Goal: Task Accomplishment & Management: Manage account settings

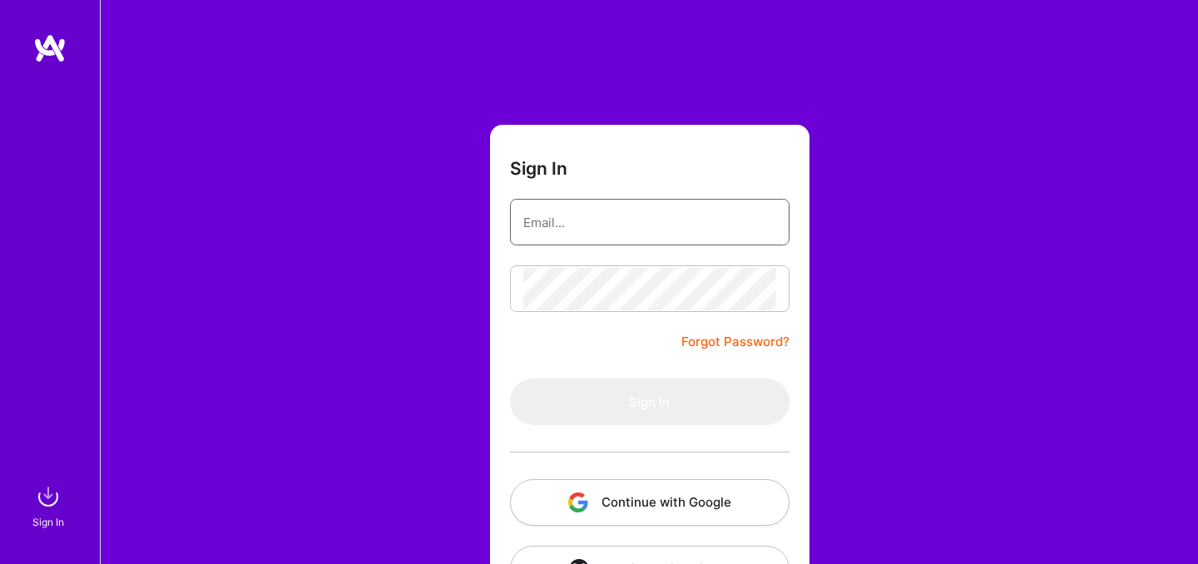
click at [627, 225] on input "email" at bounding box center [649, 222] width 253 height 42
type input "[EMAIL_ADDRESS][DOMAIN_NAME]"
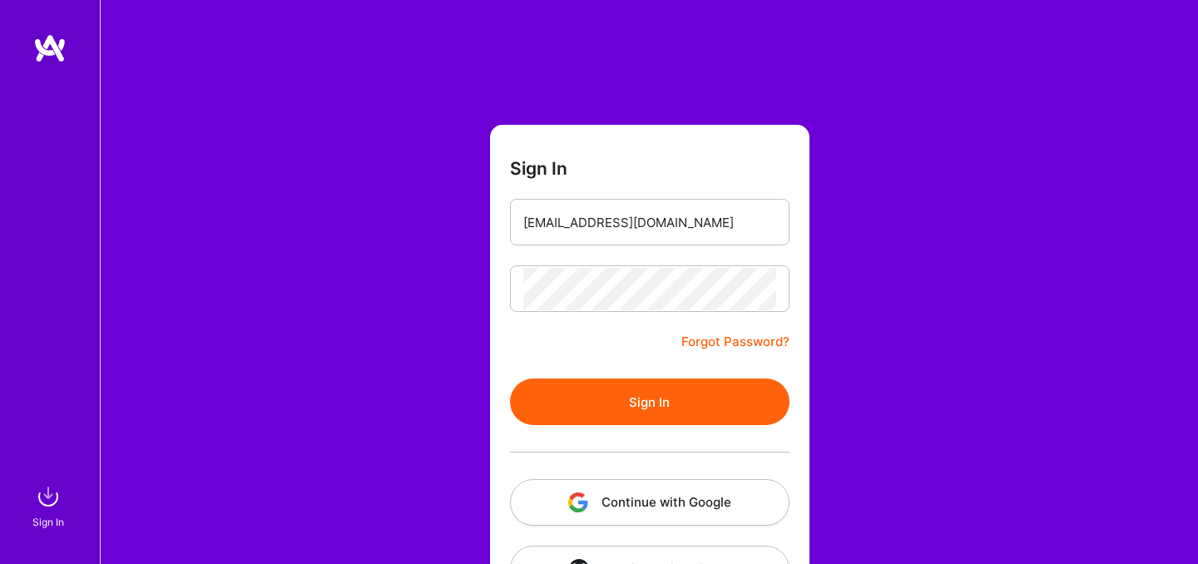
click at [624, 385] on button "Sign In" at bounding box center [649, 401] width 279 height 47
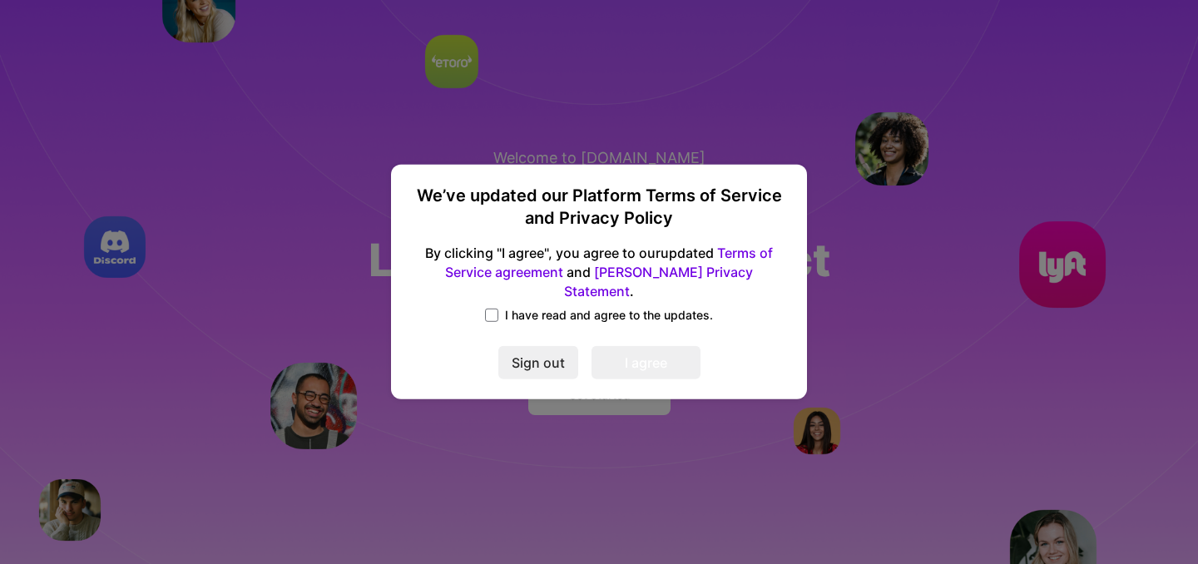
click at [518, 307] on span "I have read and agree to the updates." at bounding box center [609, 315] width 208 height 17
click at [0, 0] on input "I have read and agree to the updates." at bounding box center [0, 0] width 0 height 0
click at [654, 353] on button "I agree" at bounding box center [645, 363] width 109 height 33
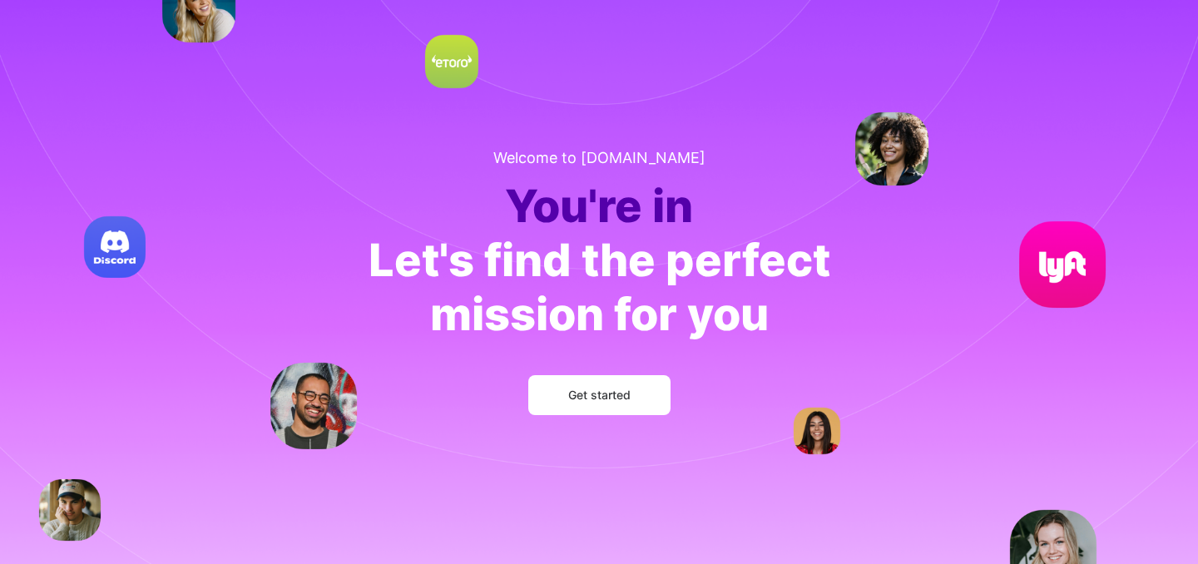
click at [611, 406] on button "Get started" at bounding box center [599, 395] width 142 height 40
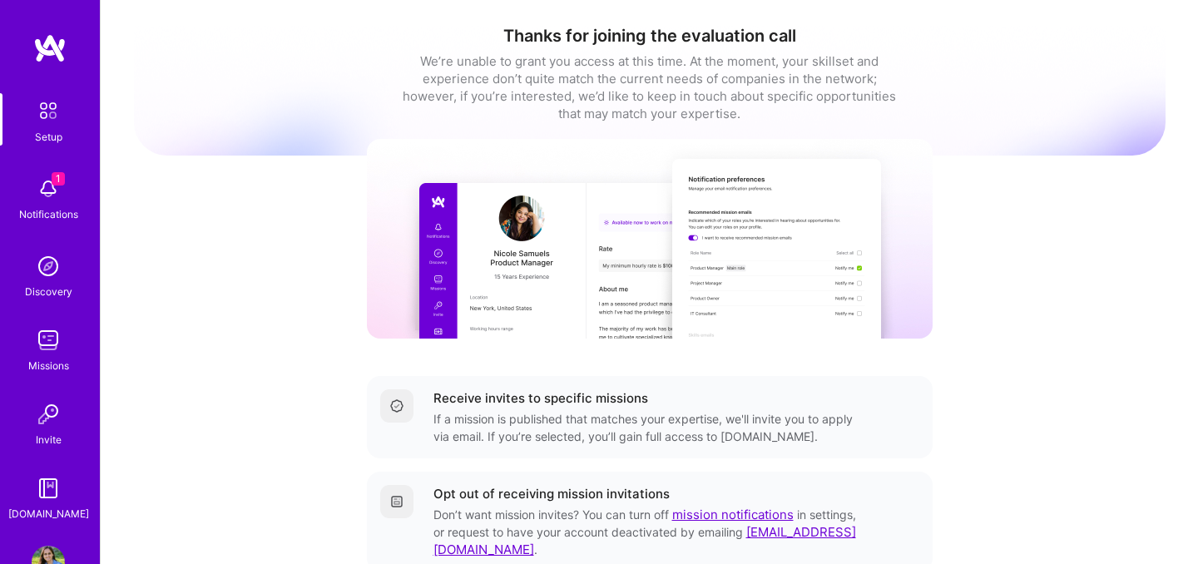
click at [612, 406] on div "Receive invites to specific missions" at bounding box center [540, 397] width 215 height 17
click at [32, 191] on img at bounding box center [48, 188] width 33 height 33
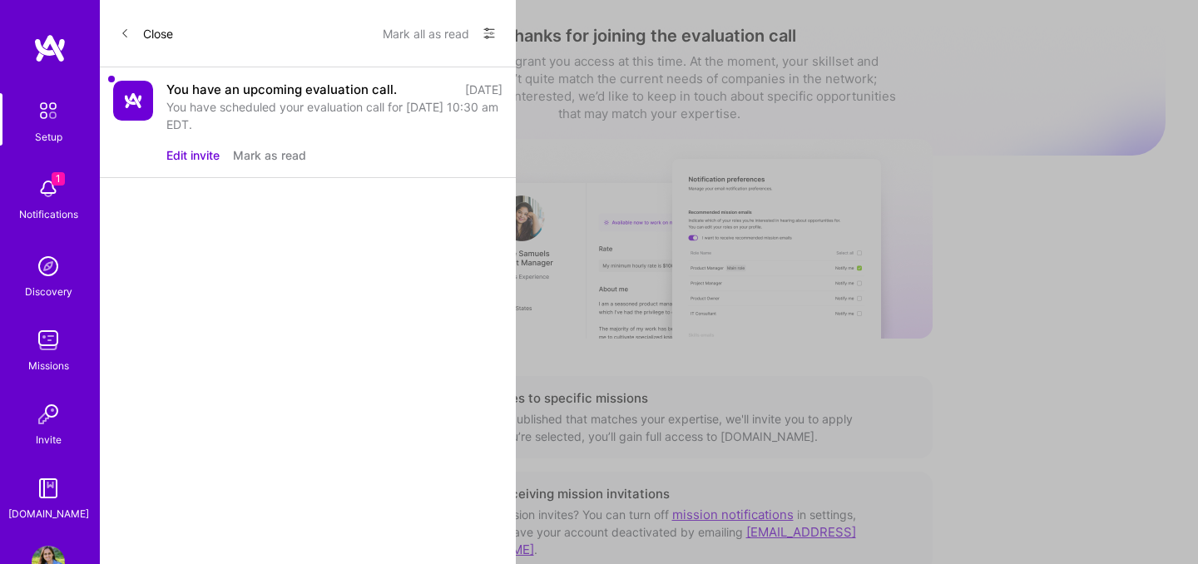
click at [124, 31] on icon at bounding box center [125, 33] width 4 height 7
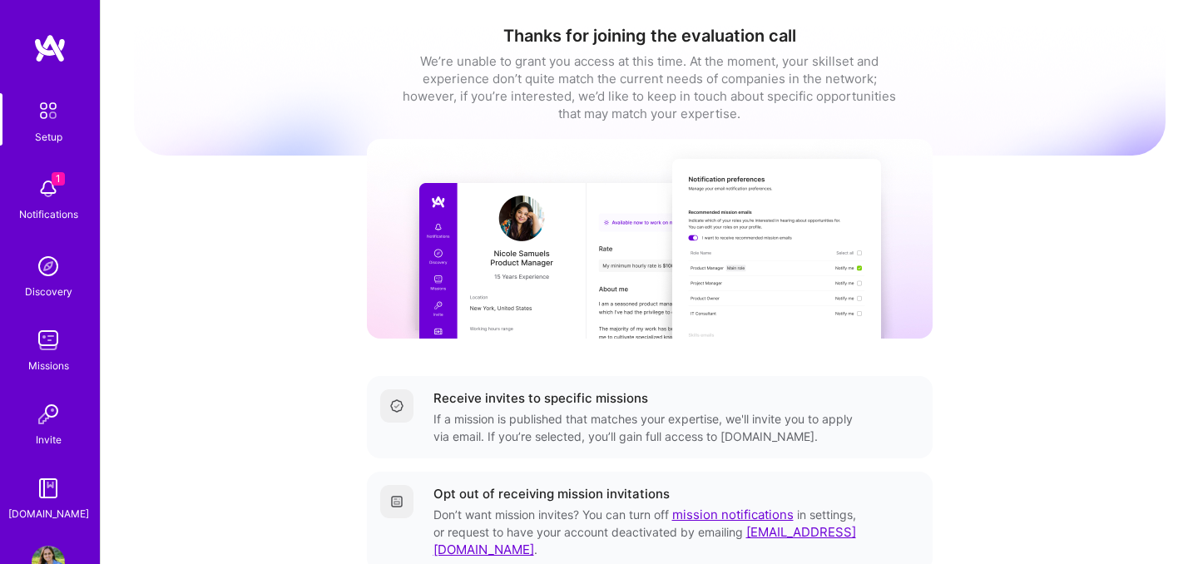
click at [80, 185] on div "1 Notifications" at bounding box center [48, 197] width 103 height 57
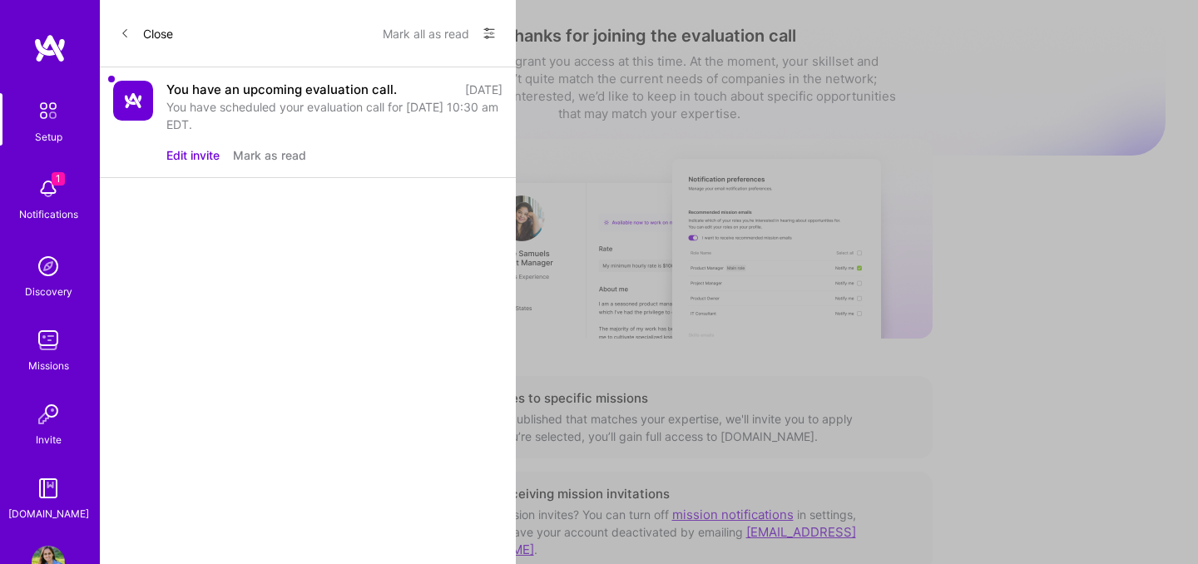
click at [422, 32] on button "Mark all as read" at bounding box center [426, 33] width 86 height 27
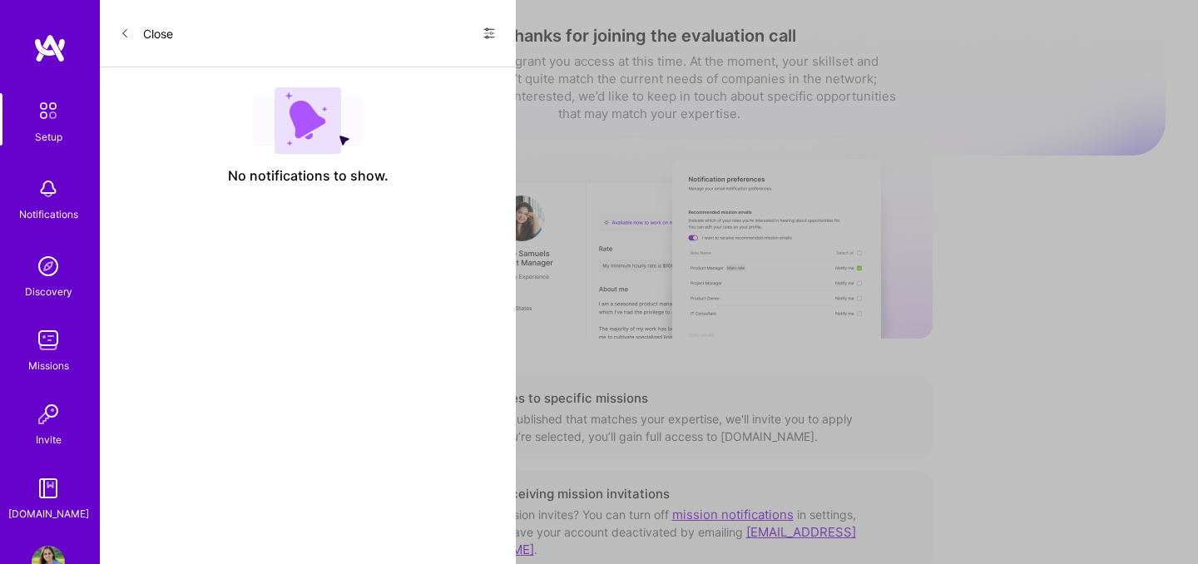
click at [126, 32] on icon at bounding box center [125, 33] width 10 height 10
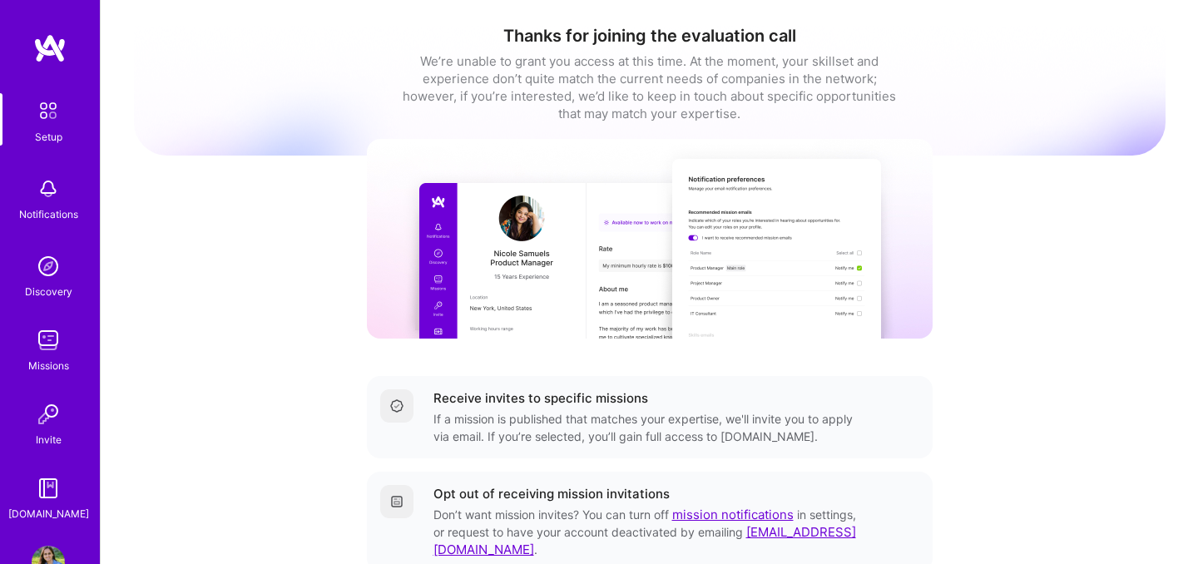
click at [51, 111] on img at bounding box center [48, 110] width 35 height 35
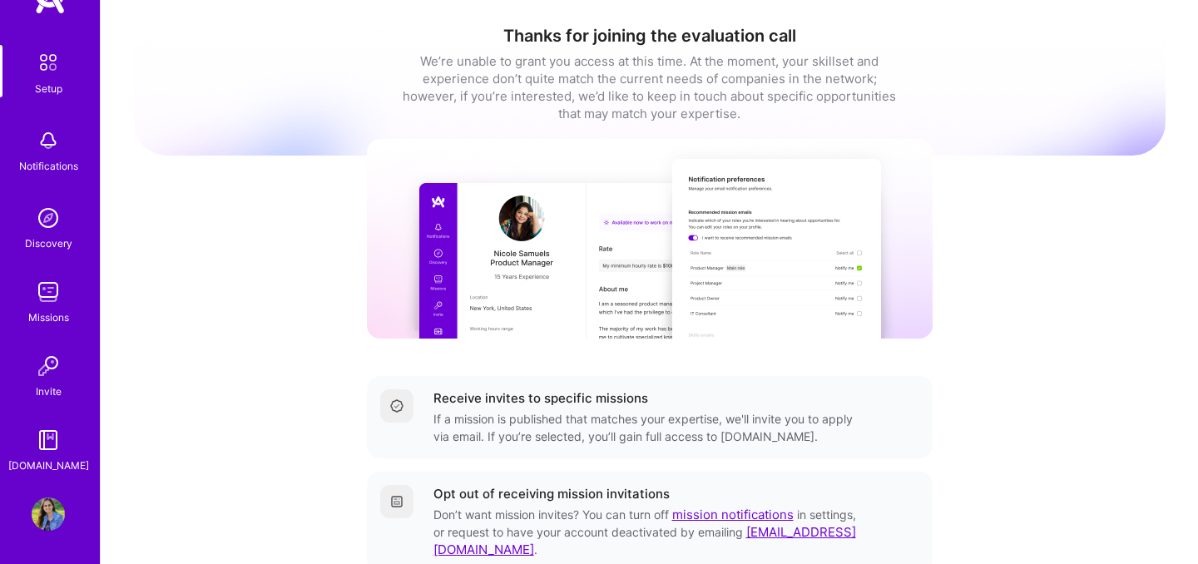
click at [42, 515] on img at bounding box center [48, 513] width 33 height 33
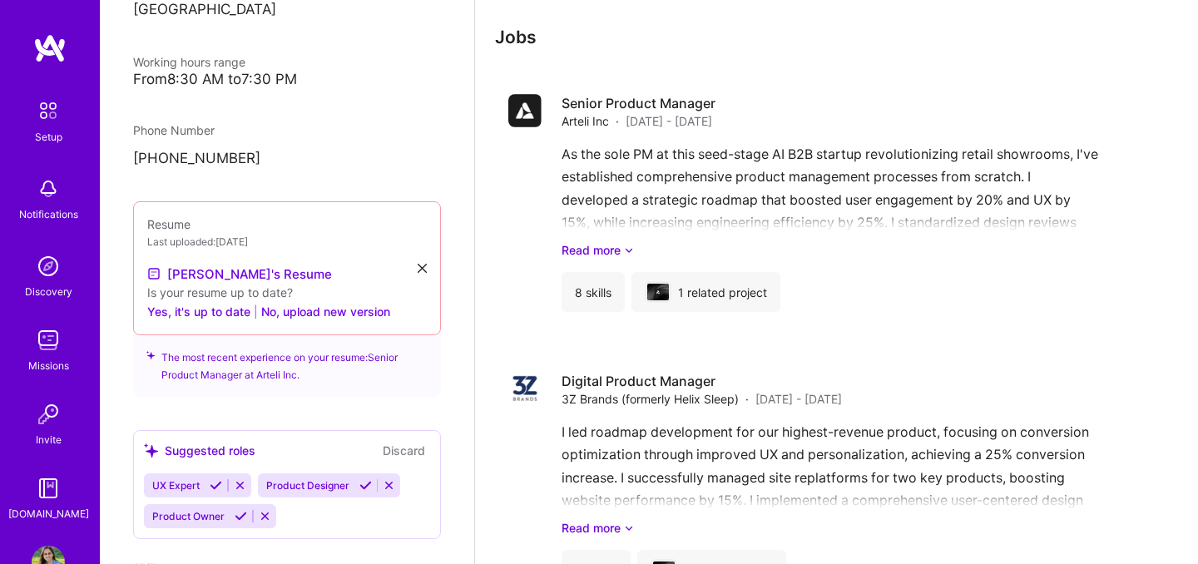
scroll to position [471, 0]
click at [308, 303] on button "No, upload new version" at bounding box center [325, 313] width 129 height 20
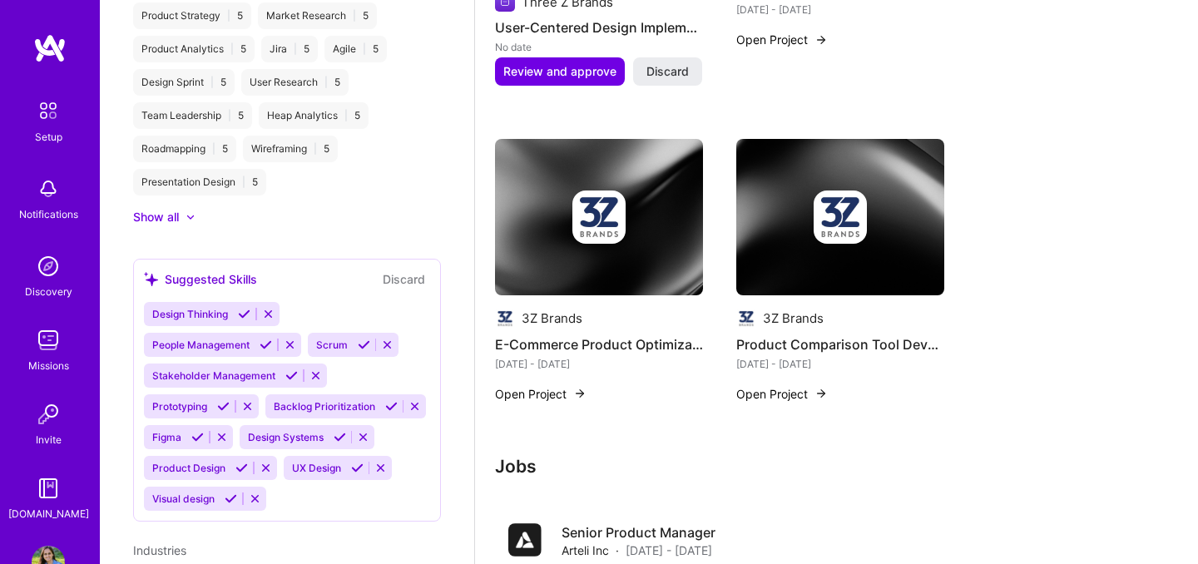
scroll to position [933, 0]
click at [240, 307] on icon at bounding box center [244, 313] width 12 height 12
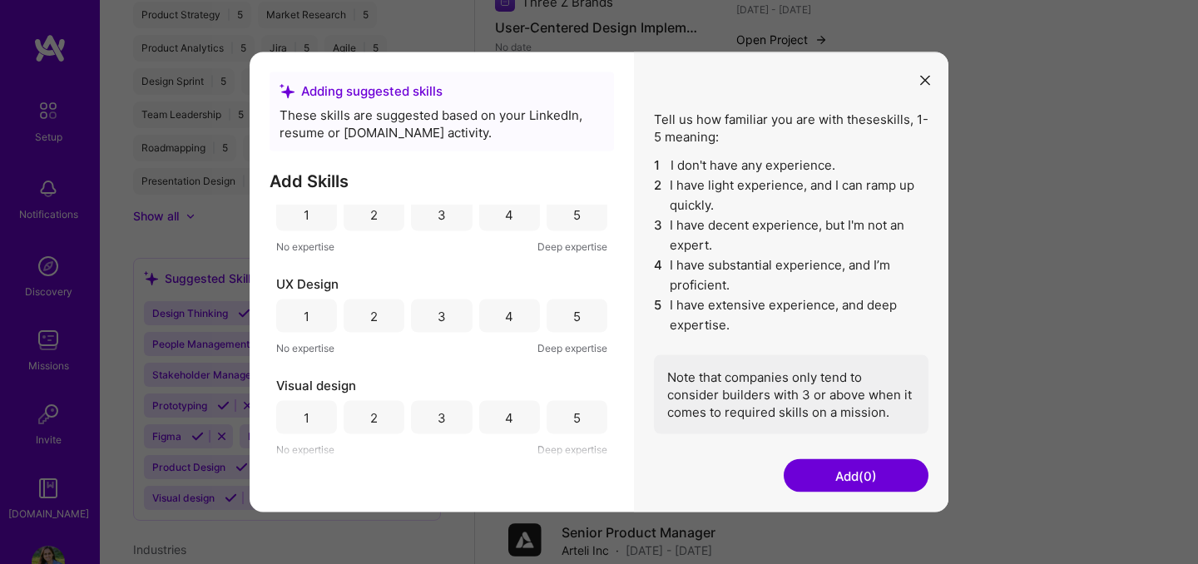
scroll to position [0, 0]
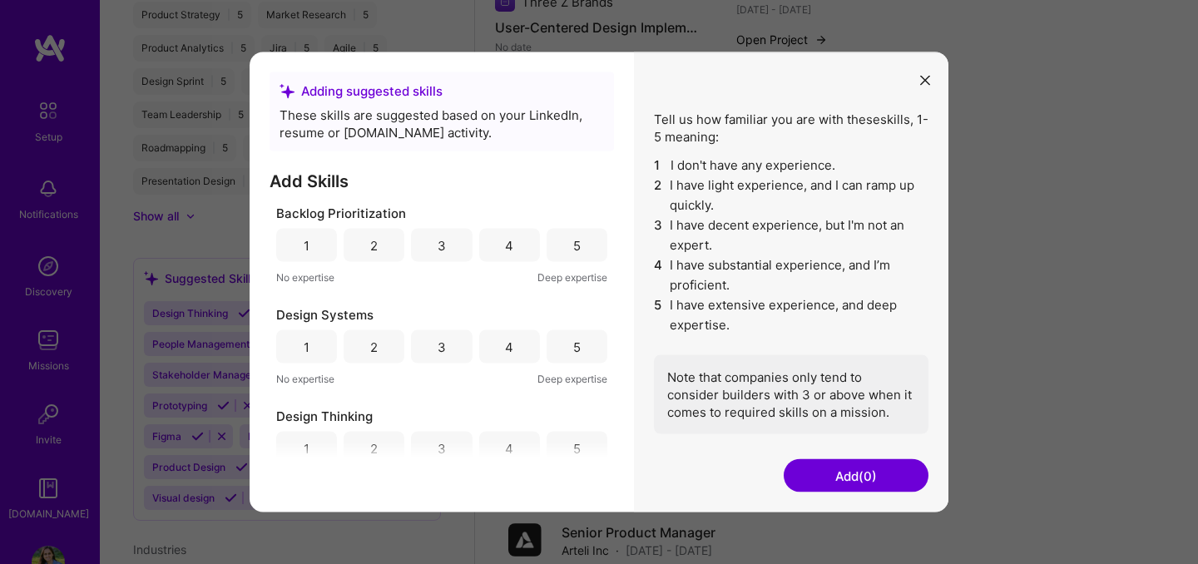
click at [561, 234] on div "5" at bounding box center [576, 245] width 61 height 33
click at [496, 343] on div "4" at bounding box center [509, 346] width 61 height 33
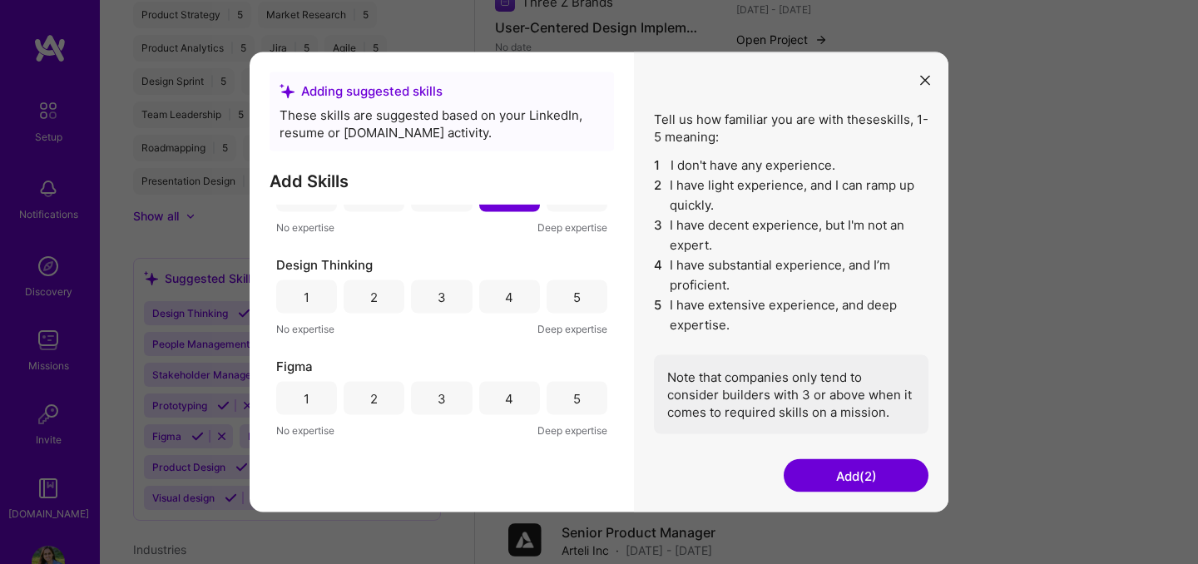
scroll to position [168, 0]
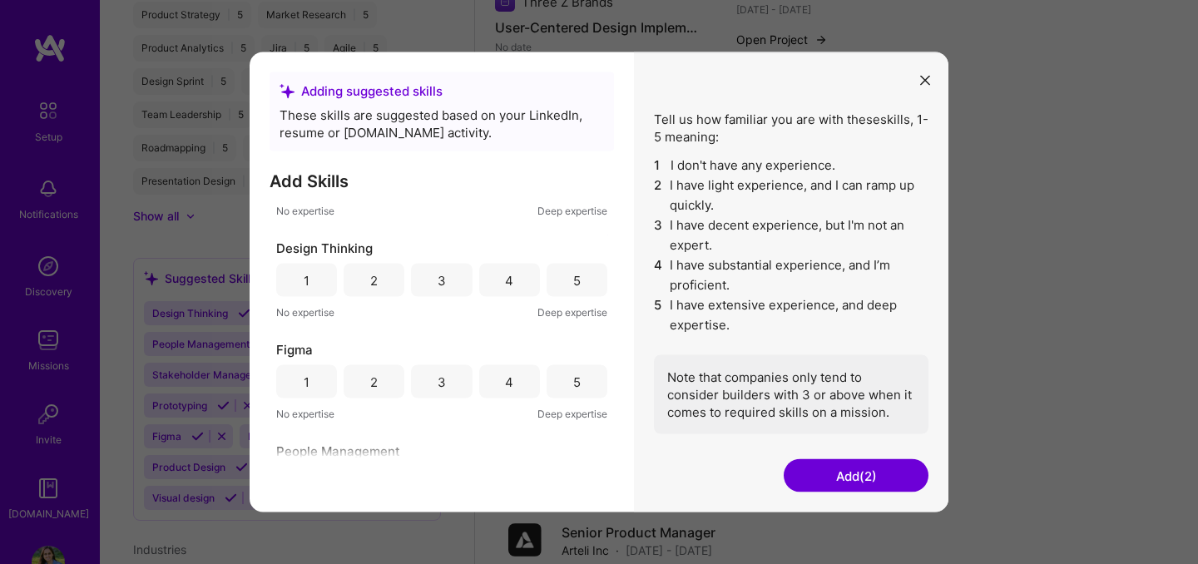
click at [573, 279] on div "5" at bounding box center [576, 279] width 7 height 17
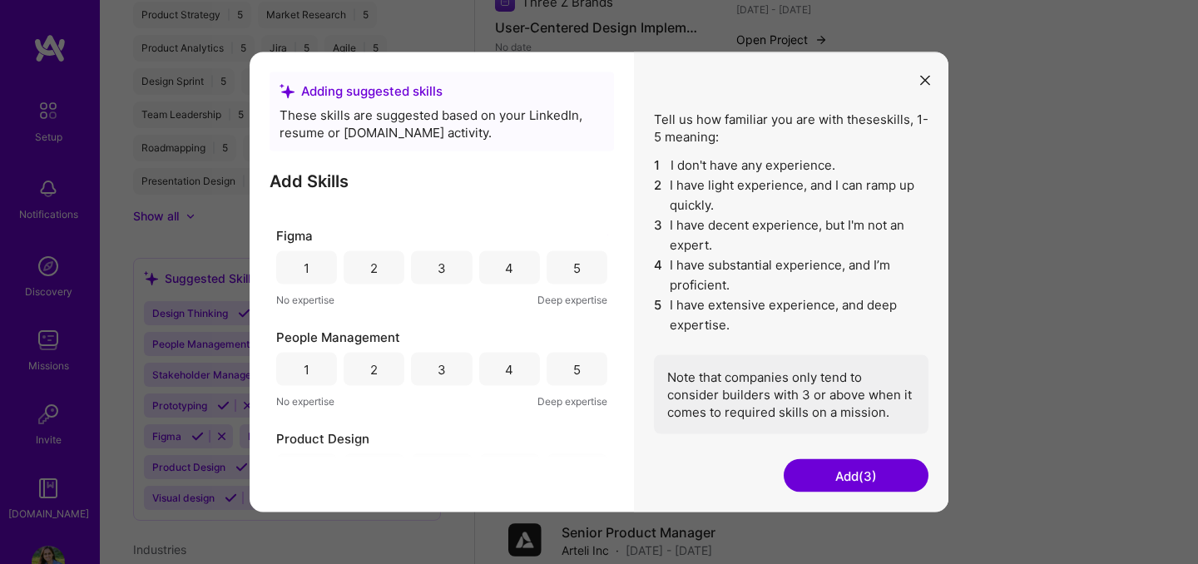
click at [510, 276] on div "4" at bounding box center [509, 267] width 61 height 33
click at [490, 373] on div "4" at bounding box center [509, 369] width 61 height 33
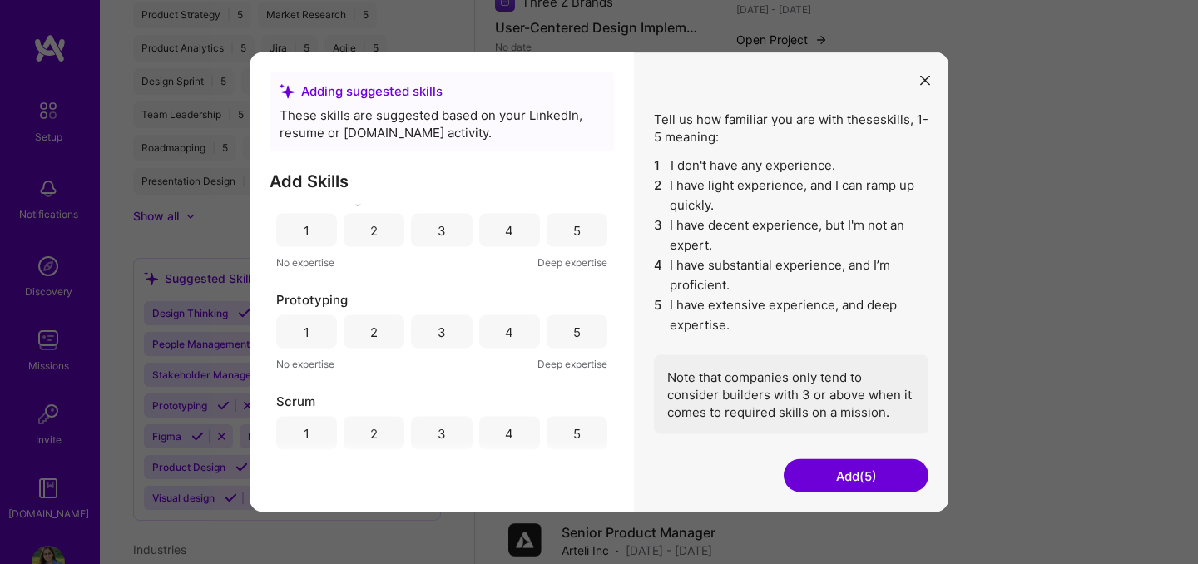
scroll to position [523, 0]
click at [573, 329] on div "5" at bounding box center [576, 330] width 7 height 17
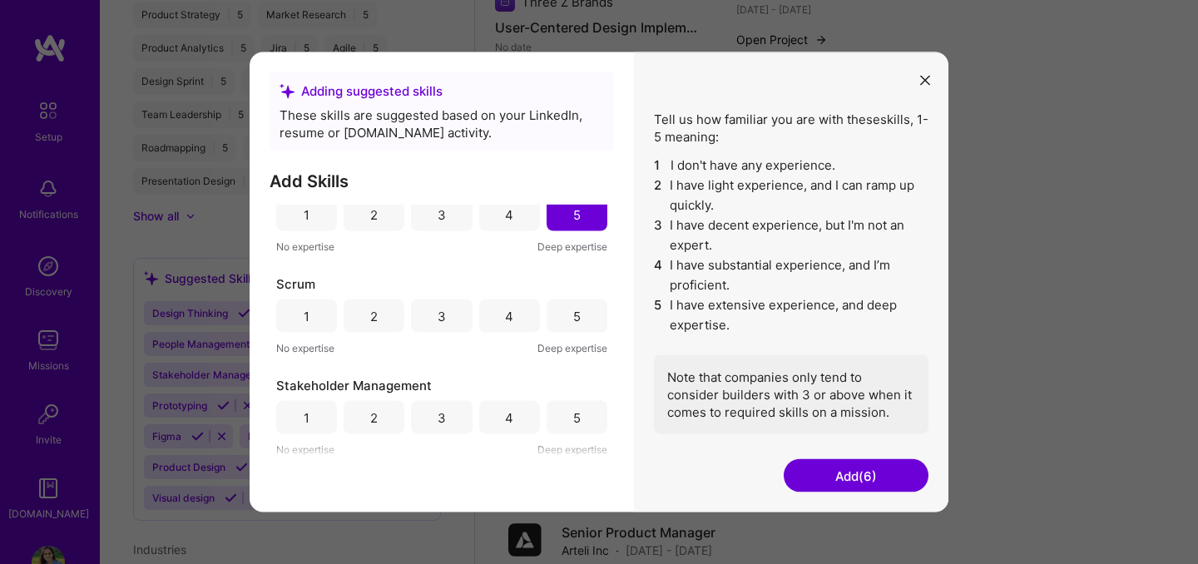
scroll to position [641, 0]
click at [590, 318] on div "5" at bounding box center [576, 314] width 61 height 33
click at [586, 402] on div "5" at bounding box center [576, 415] width 61 height 33
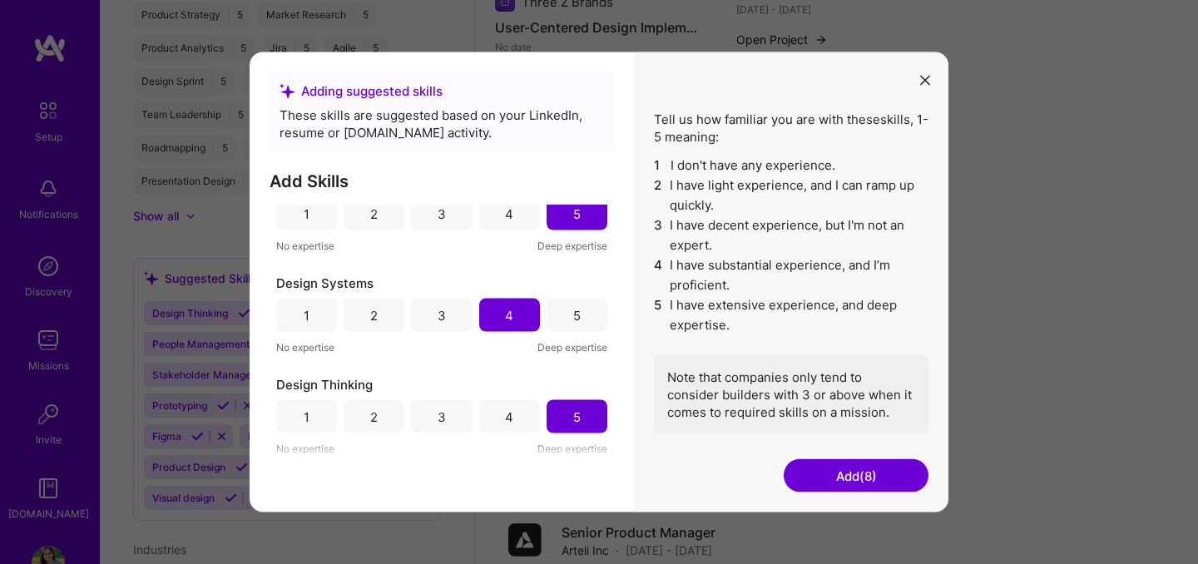
scroll to position [39, 0]
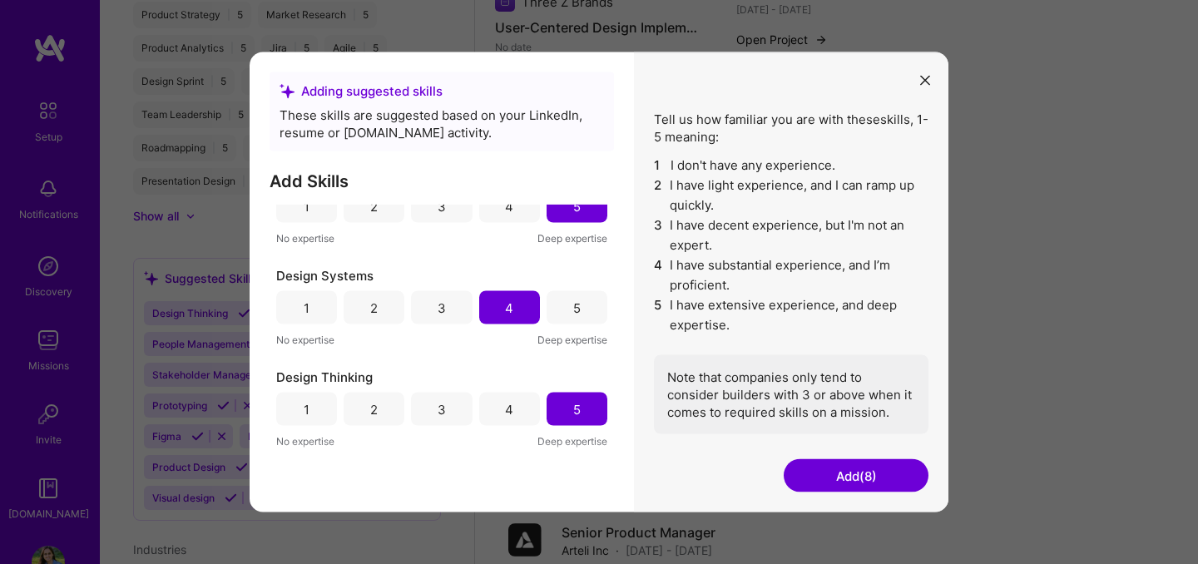
click at [505, 308] on div "4" at bounding box center [509, 307] width 8 height 17
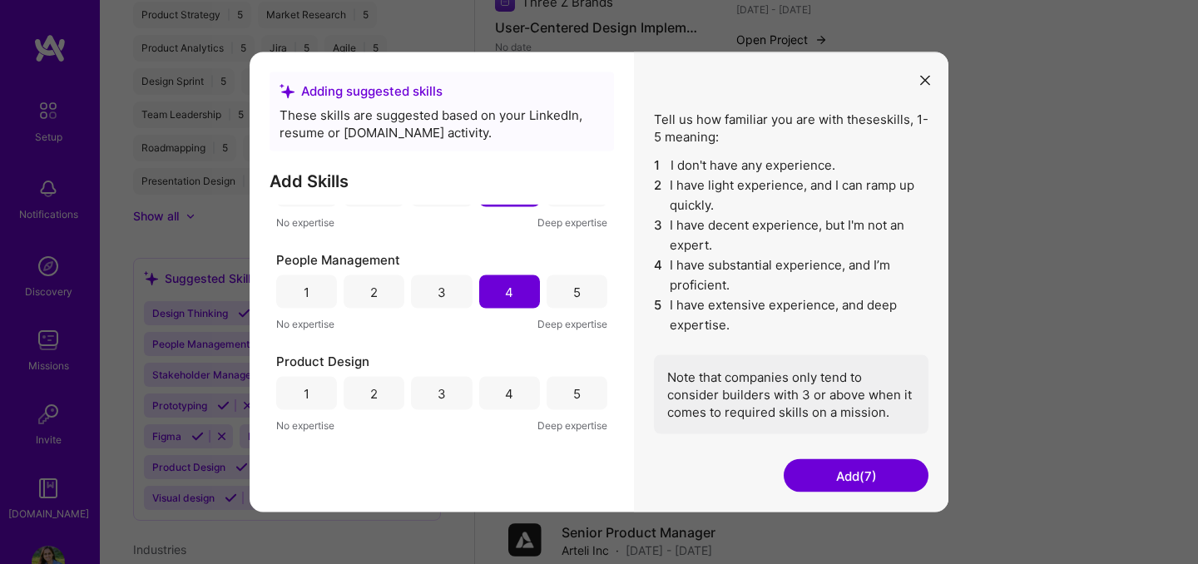
scroll to position [368, 0]
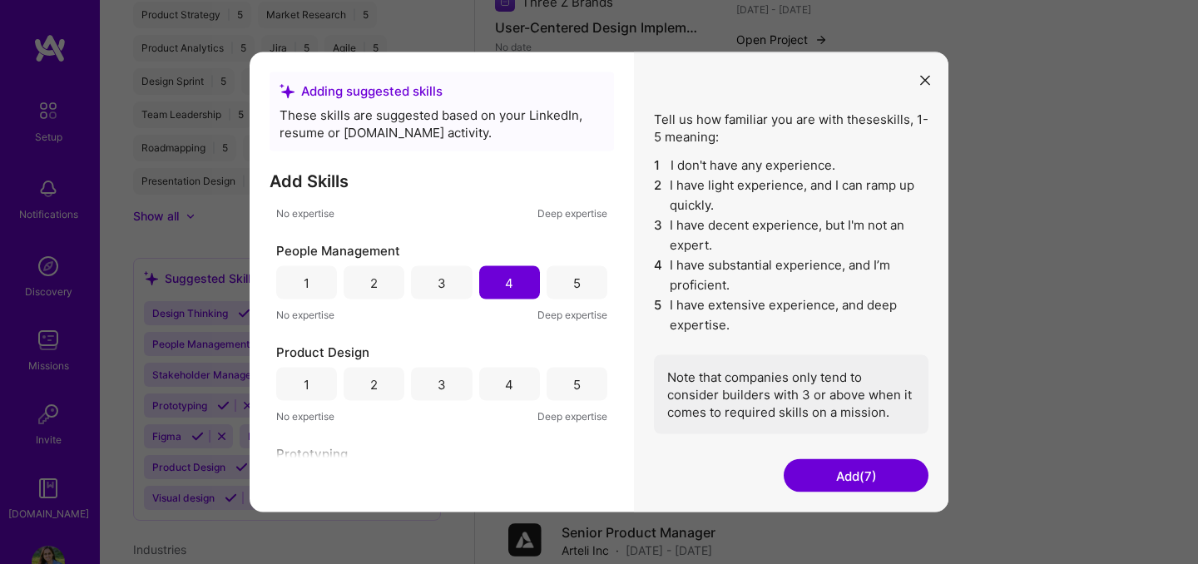
click at [505, 274] on div "4" at bounding box center [509, 282] width 8 height 17
click at [833, 473] on button "Add (6)" at bounding box center [855, 475] width 145 height 33
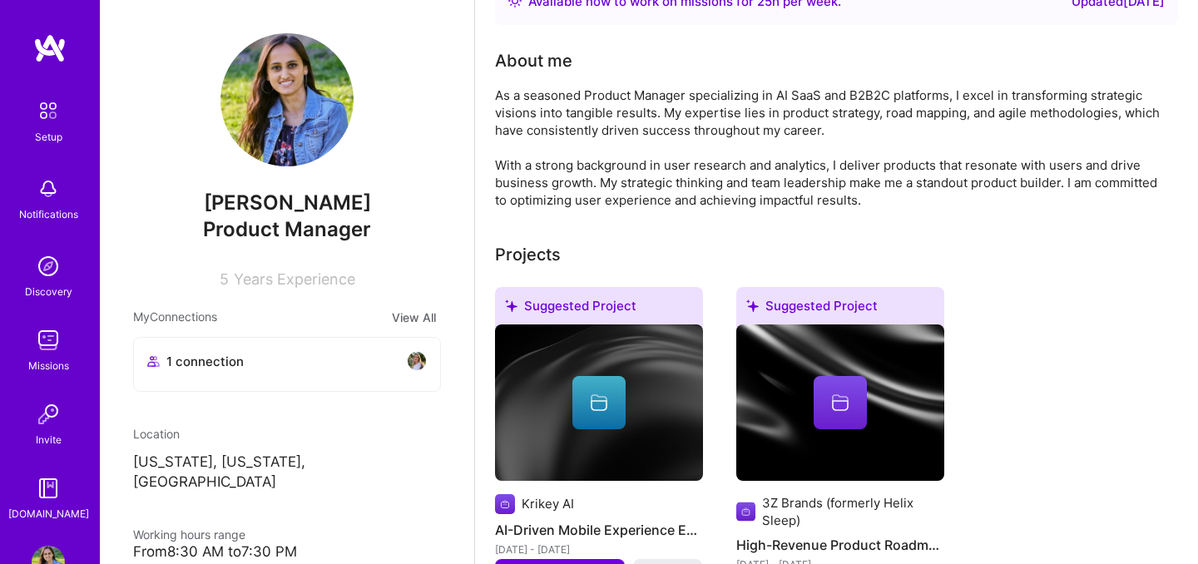
scroll to position [0, 0]
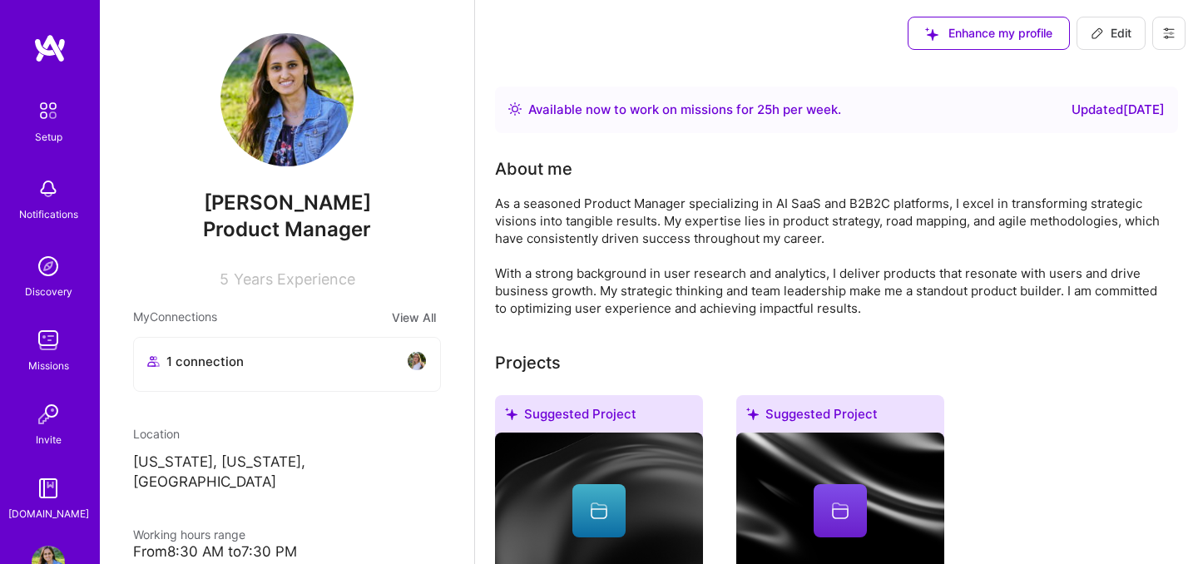
click at [776, 104] on div "Available now to work on missions for 25 h per week ." at bounding box center [684, 110] width 313 height 20
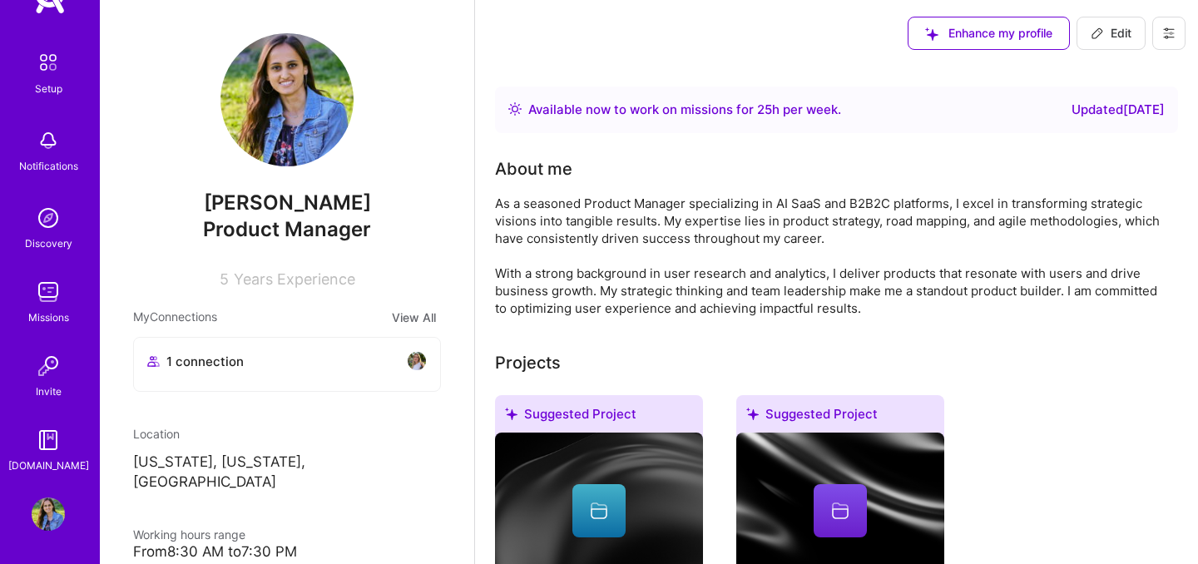
click at [37, 298] on img at bounding box center [48, 291] width 33 height 33
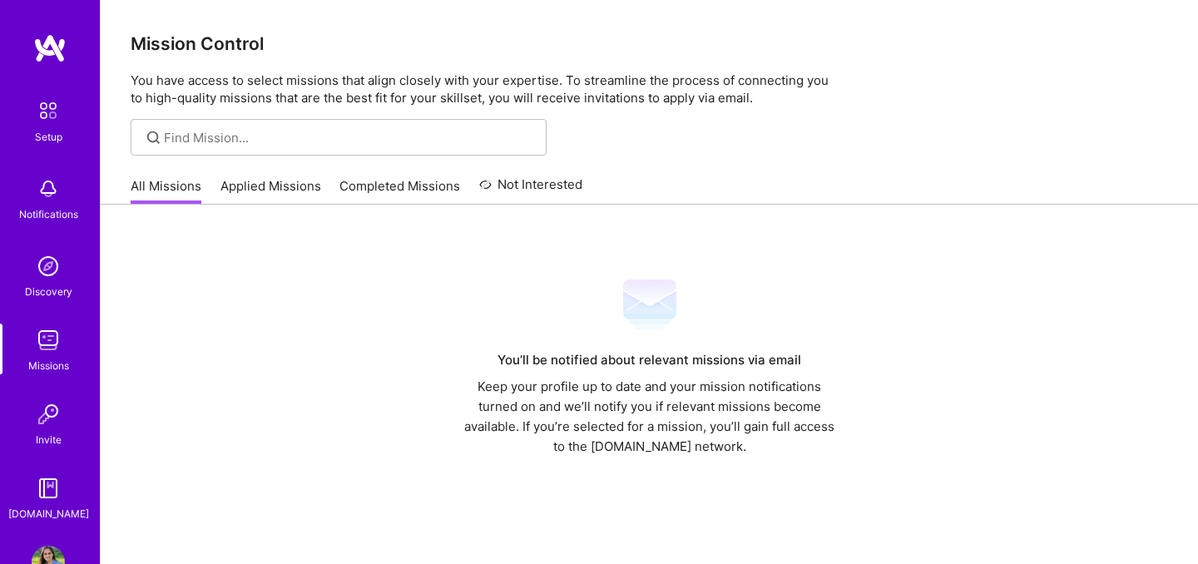
click at [46, 274] on img at bounding box center [48, 265] width 33 height 33
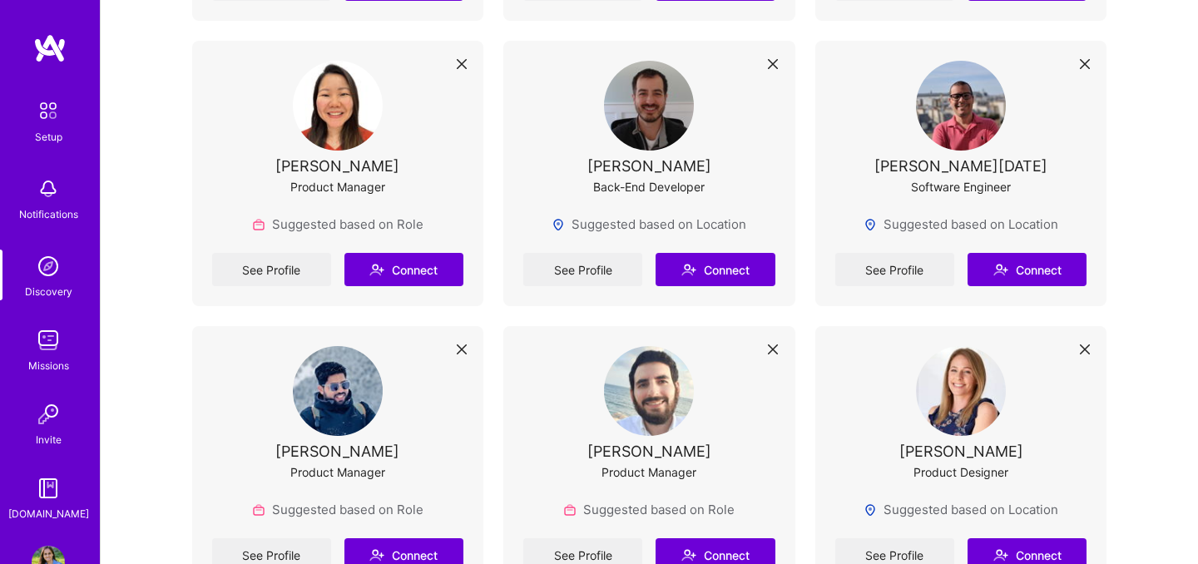
scroll to position [2964, 0]
